Goal: Task Accomplishment & Management: Manage account settings

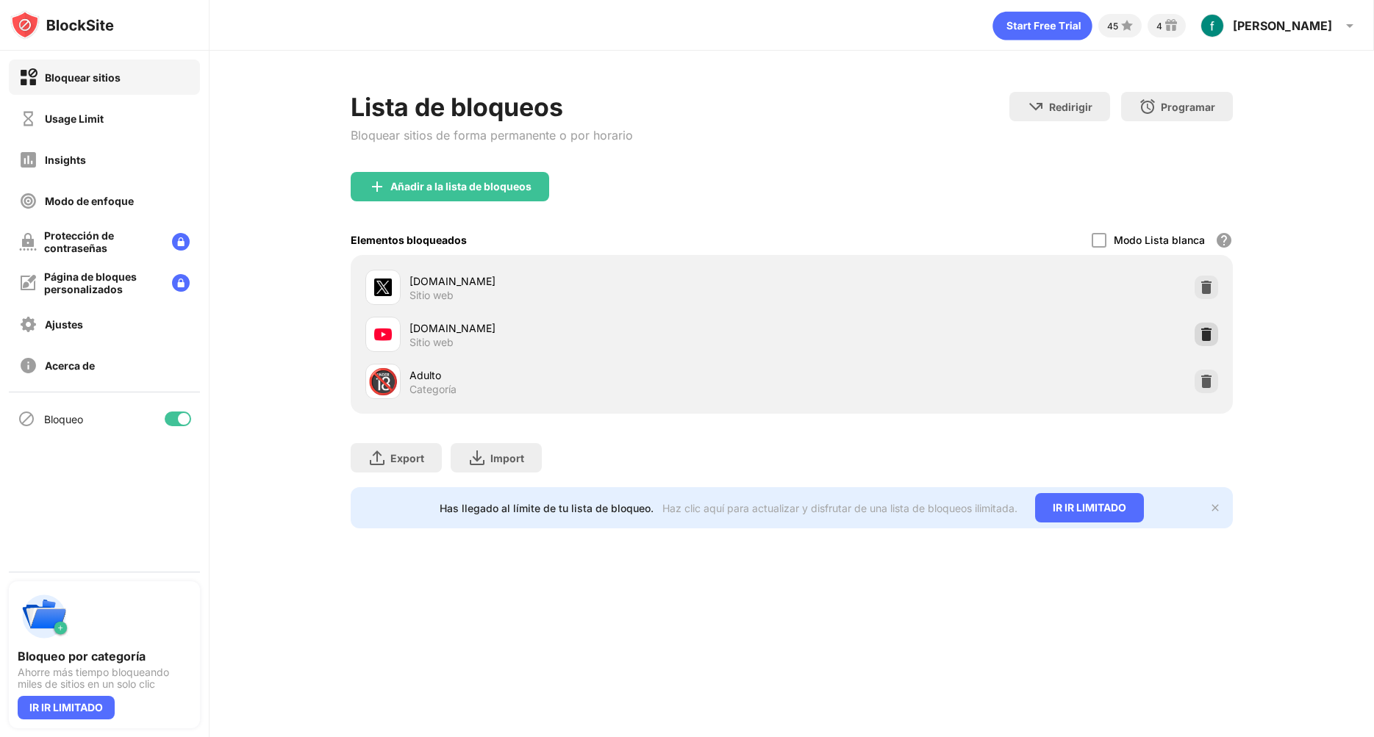
click at [1202, 337] on img at bounding box center [1206, 334] width 15 height 15
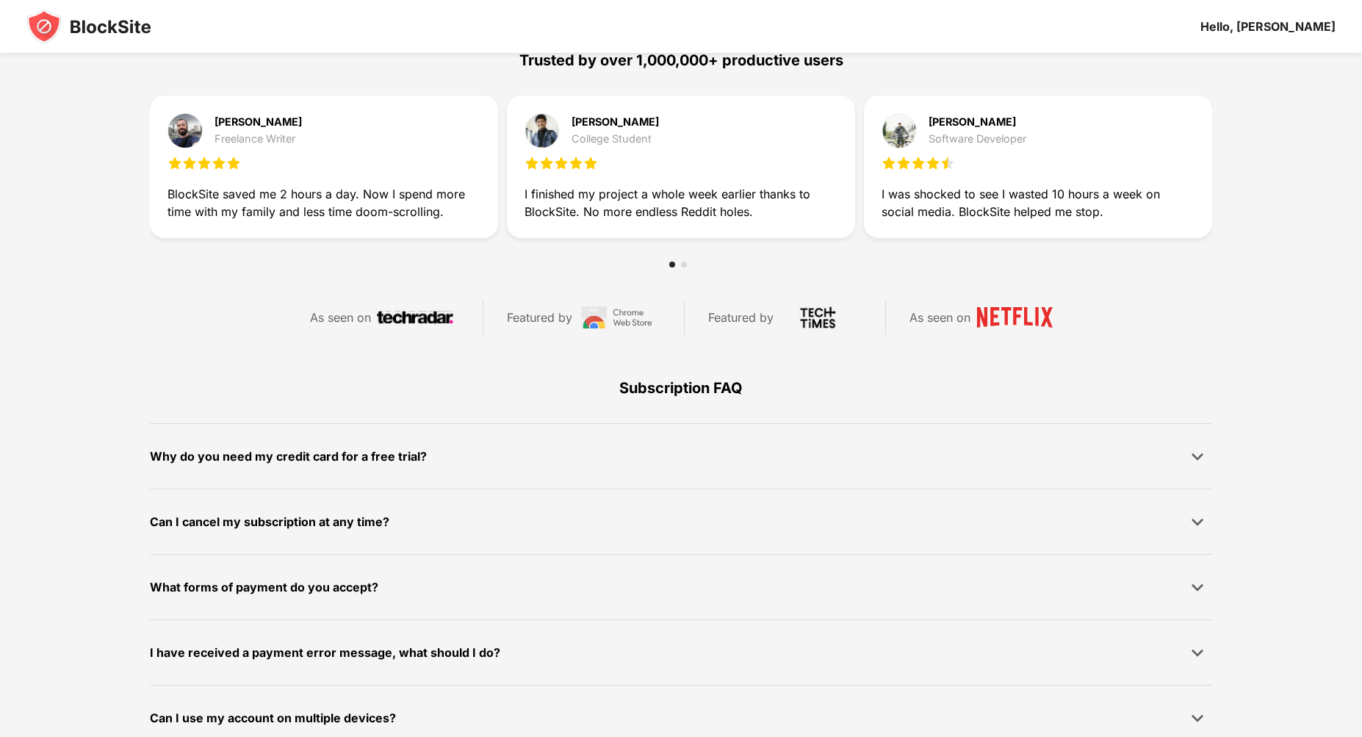
scroll to position [731, 0]
